Goal: Task Accomplishment & Management: Manage account settings

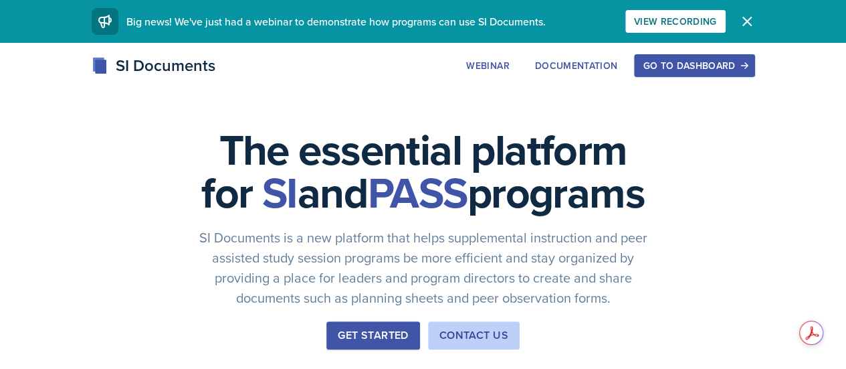
click at [746, 66] on div "Go to Dashboard" at bounding box center [694, 65] width 103 height 11
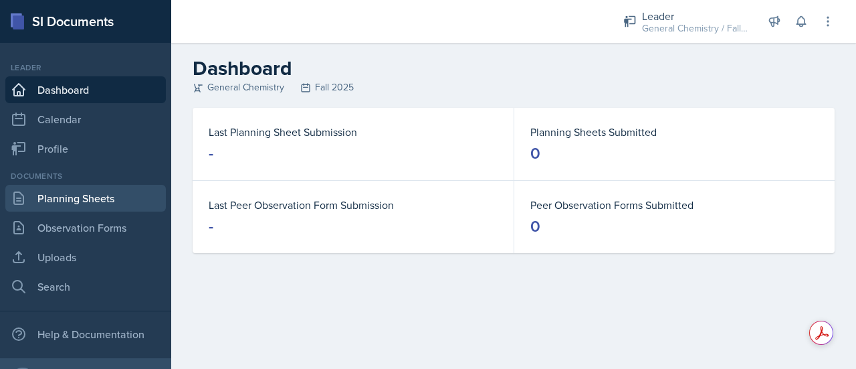
click at [93, 196] on link "Planning Sheets" at bounding box center [85, 198] width 161 height 27
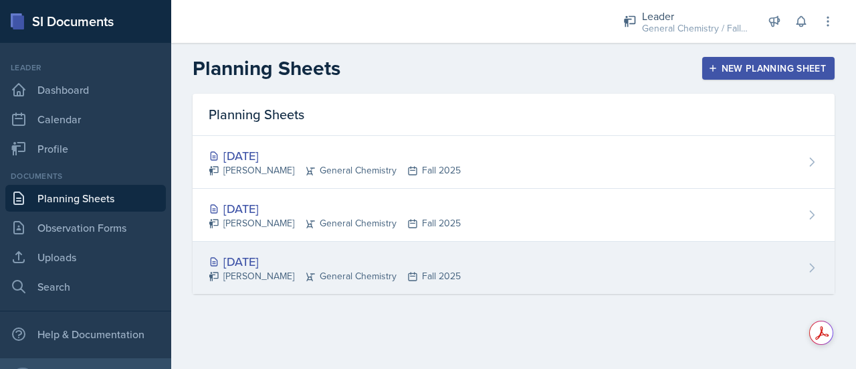
click at [284, 263] on div "[DATE]" at bounding box center [335, 261] width 252 height 18
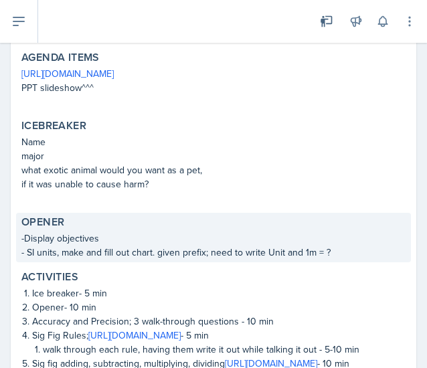
scroll to position [300, 0]
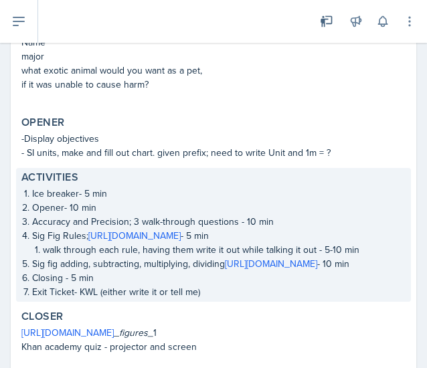
click at [64, 277] on p "Closing - 5 min" at bounding box center [218, 278] width 373 height 14
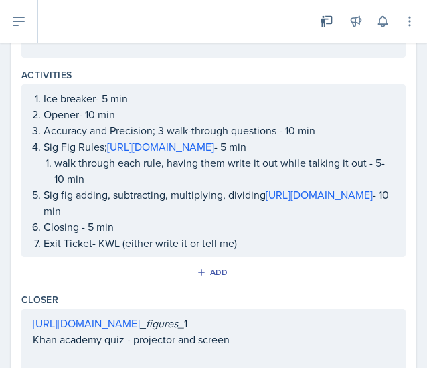
scroll to position [575, 0]
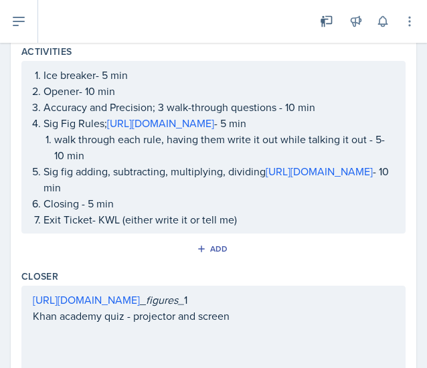
click at [82, 211] on p "Closing - 5 min" at bounding box center [218, 203] width 351 height 16
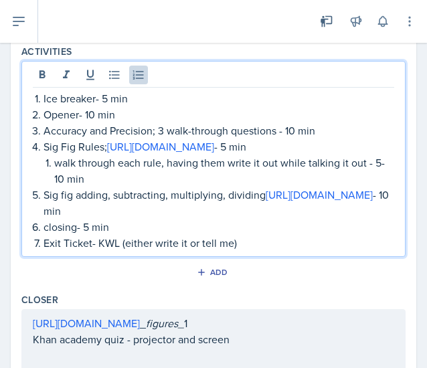
scroll to position [676, 0]
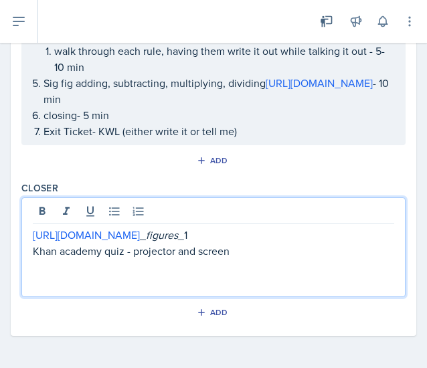
click at [348, 260] on p at bounding box center [213, 267] width 361 height 16
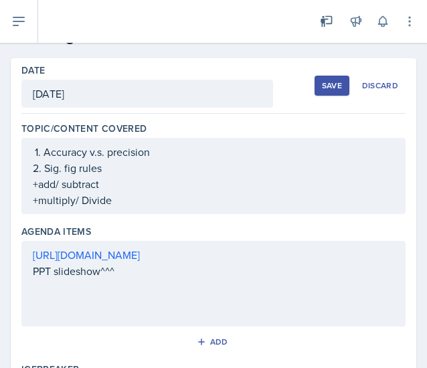
scroll to position [0, 0]
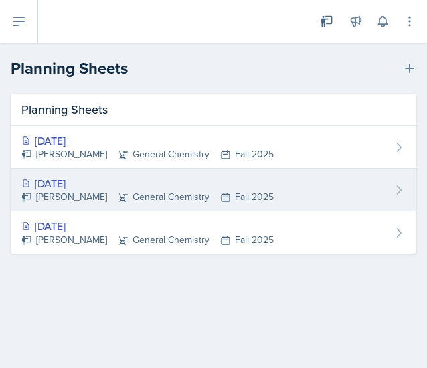
click at [138, 187] on div "[DATE]" at bounding box center [147, 183] width 252 height 16
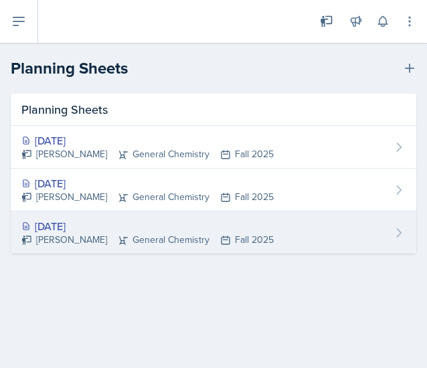
click at [98, 221] on div "[DATE]" at bounding box center [147, 226] width 252 height 16
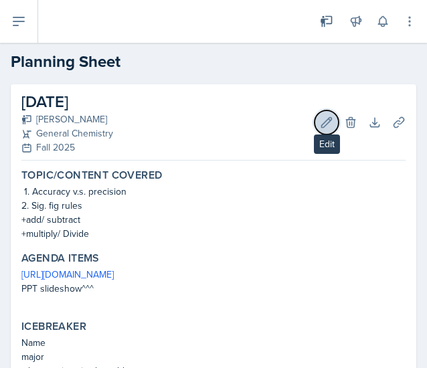
click at [320, 117] on icon at bounding box center [326, 122] width 13 height 13
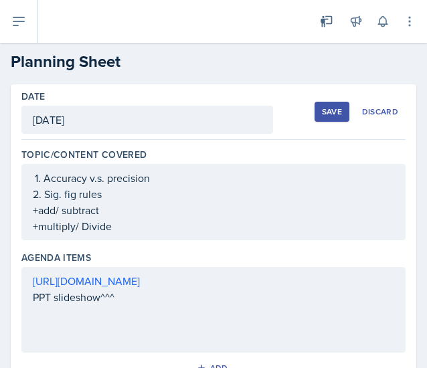
click at [100, 122] on div "[DATE]" at bounding box center [147, 120] width 252 height 28
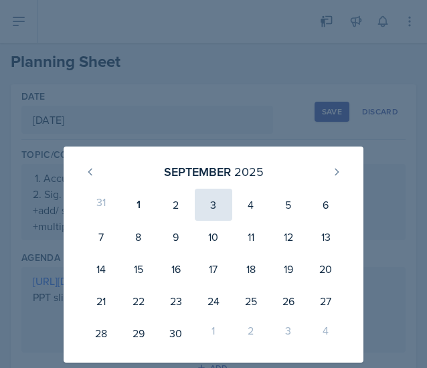
click at [217, 209] on div "3" at bounding box center [213, 205] width 37 height 32
type input "[DATE]"
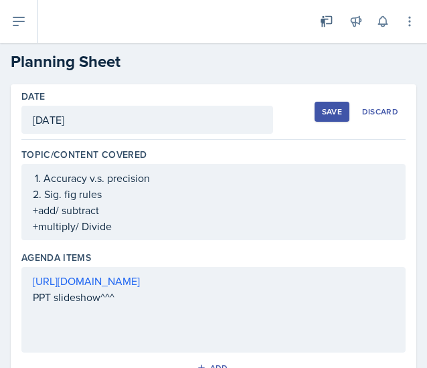
click at [322, 107] on div "Save" at bounding box center [332, 111] width 20 height 11
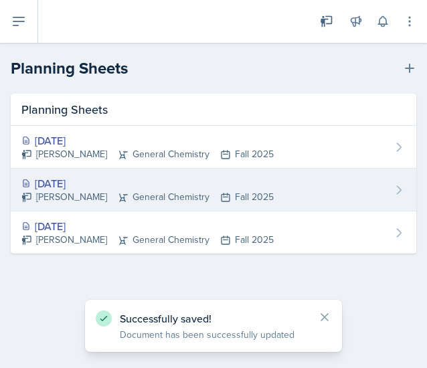
click at [294, 180] on div "[DATE] [PERSON_NAME] General Chemistry Fall 2025" at bounding box center [213, 190] width 405 height 43
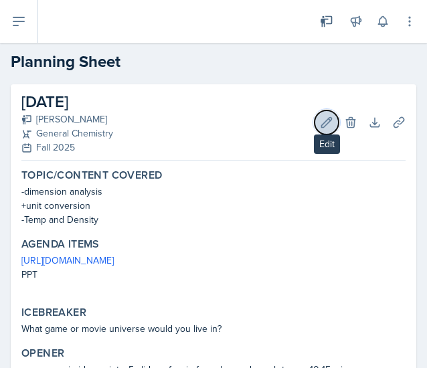
click at [320, 116] on icon at bounding box center [326, 122] width 13 height 13
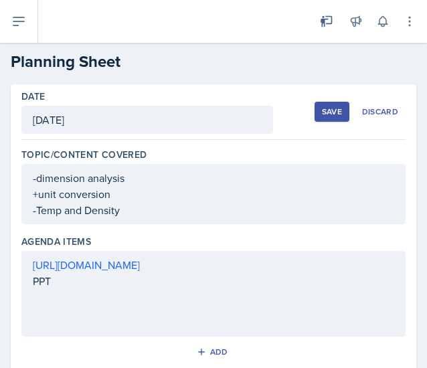
click at [157, 124] on div "[DATE]" at bounding box center [147, 120] width 252 height 28
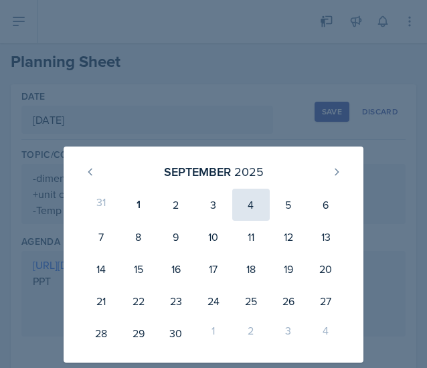
click at [258, 208] on div "4" at bounding box center [250, 205] width 37 height 32
type input "[DATE]"
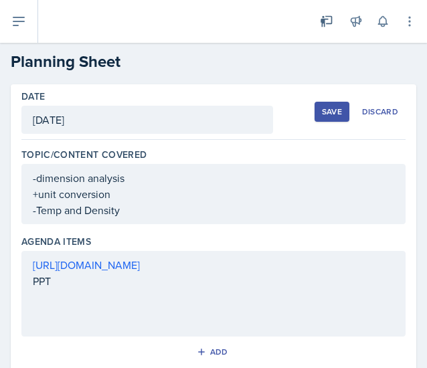
click at [322, 114] on div "Save" at bounding box center [332, 111] width 20 height 11
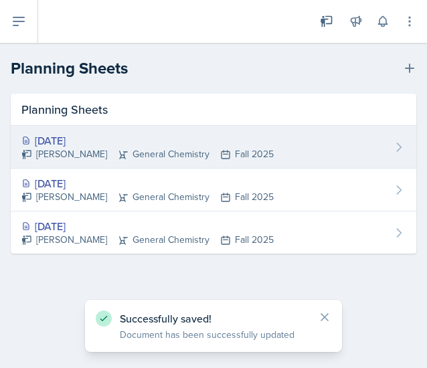
click at [140, 139] on div "[DATE]" at bounding box center [147, 140] width 252 height 16
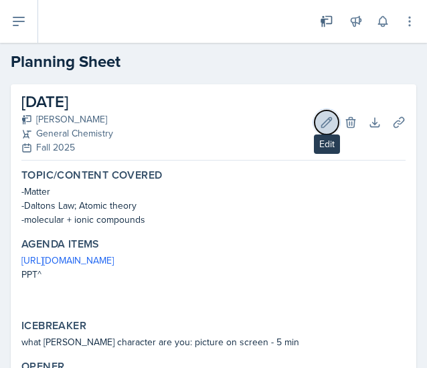
click at [320, 124] on icon at bounding box center [326, 122] width 13 height 13
